Goal: Find specific page/section

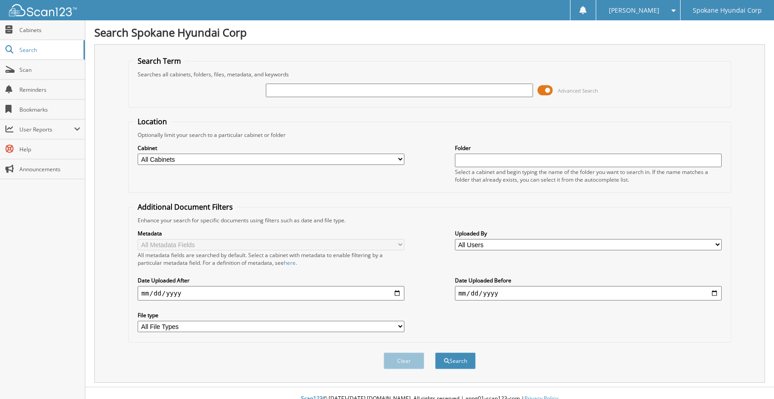
click at [291, 91] on input "text" at bounding box center [399, 91] width 267 height 14
type input "34452"
click at [456, 357] on button "Search" at bounding box center [455, 360] width 41 height 17
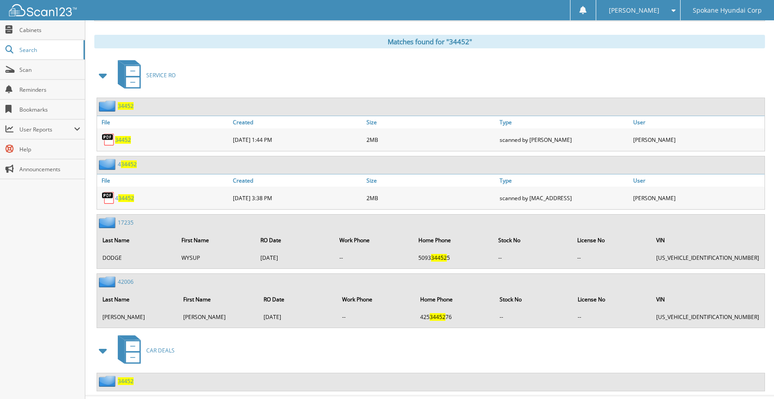
scroll to position [381, 0]
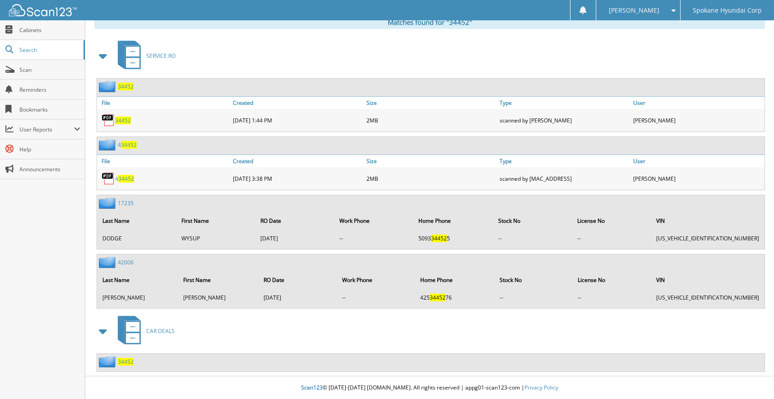
click at [125, 360] on span "34452" at bounding box center [126, 362] width 16 height 8
